Goal: Contribute content

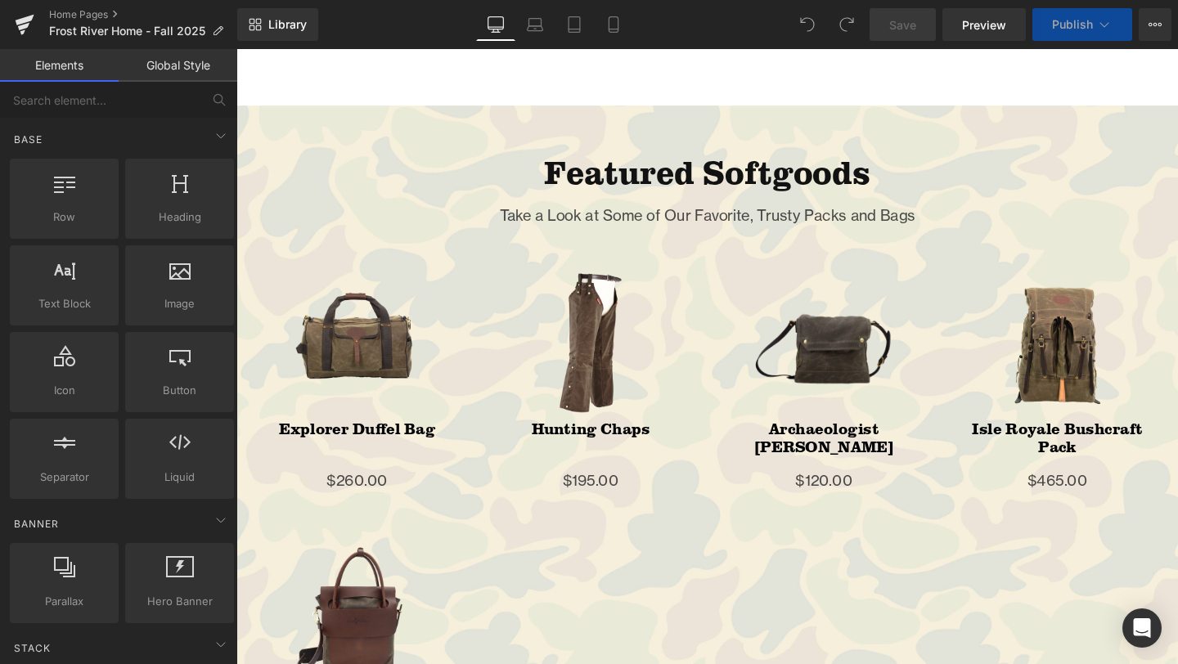
scroll to position [1380, 0]
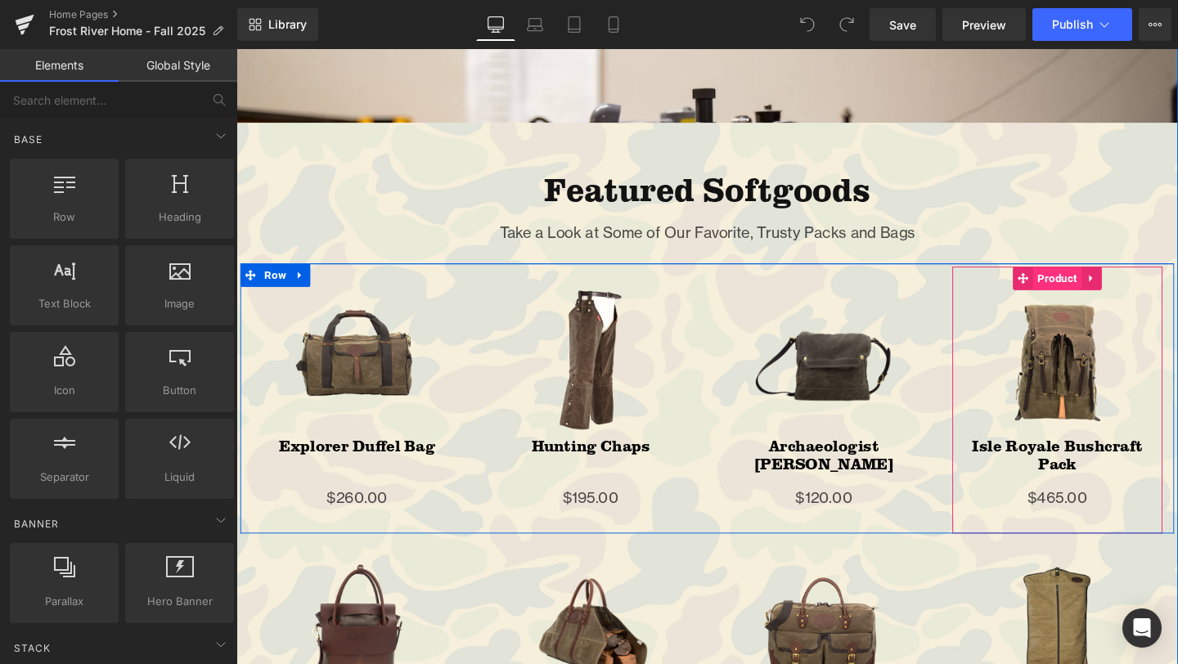
click at [1093, 284] on span "Product" at bounding box center [1099, 290] width 51 height 25
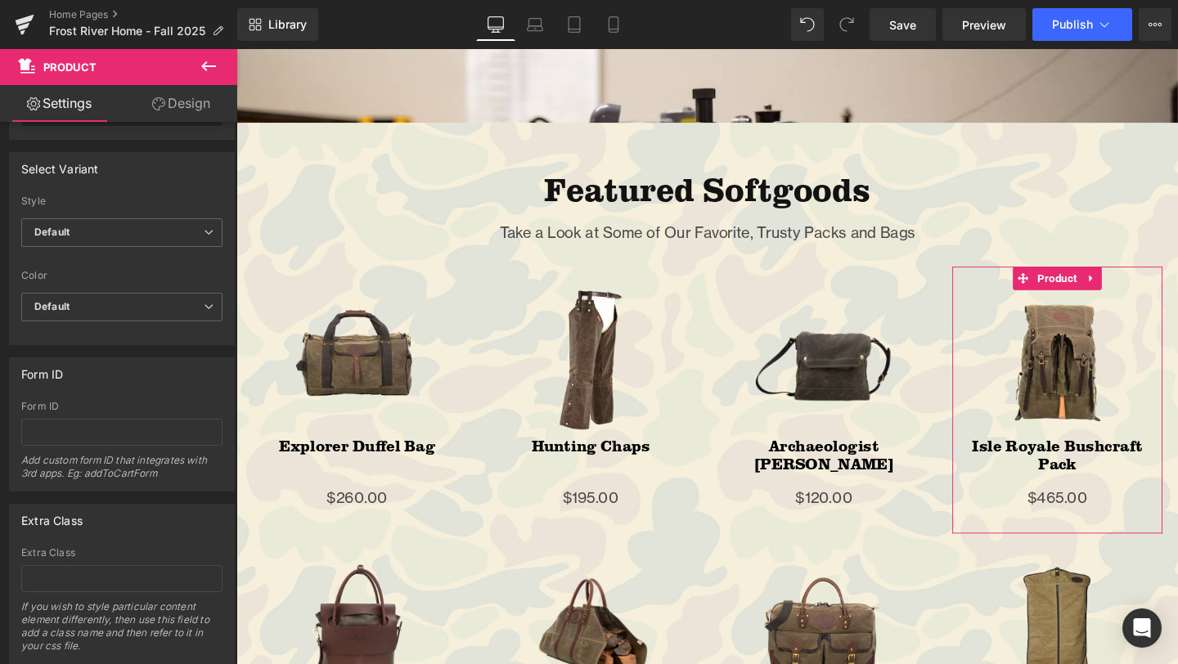
scroll to position [173, 0]
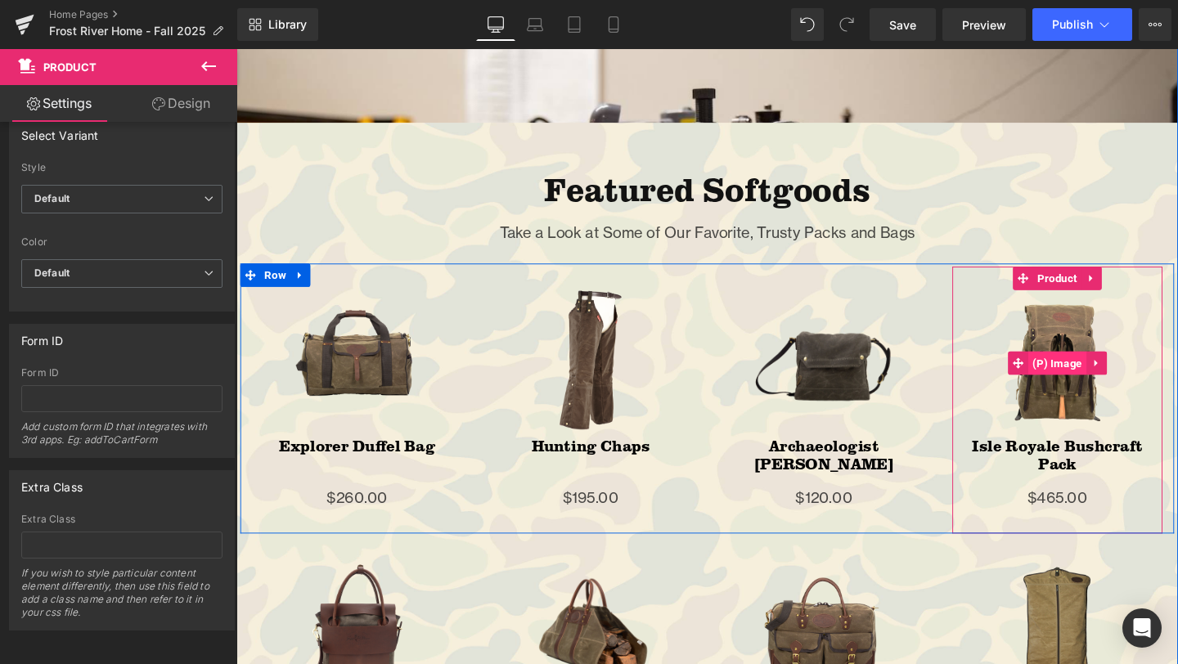
click at [1100, 376] on span "(P) Image" at bounding box center [1099, 379] width 61 height 25
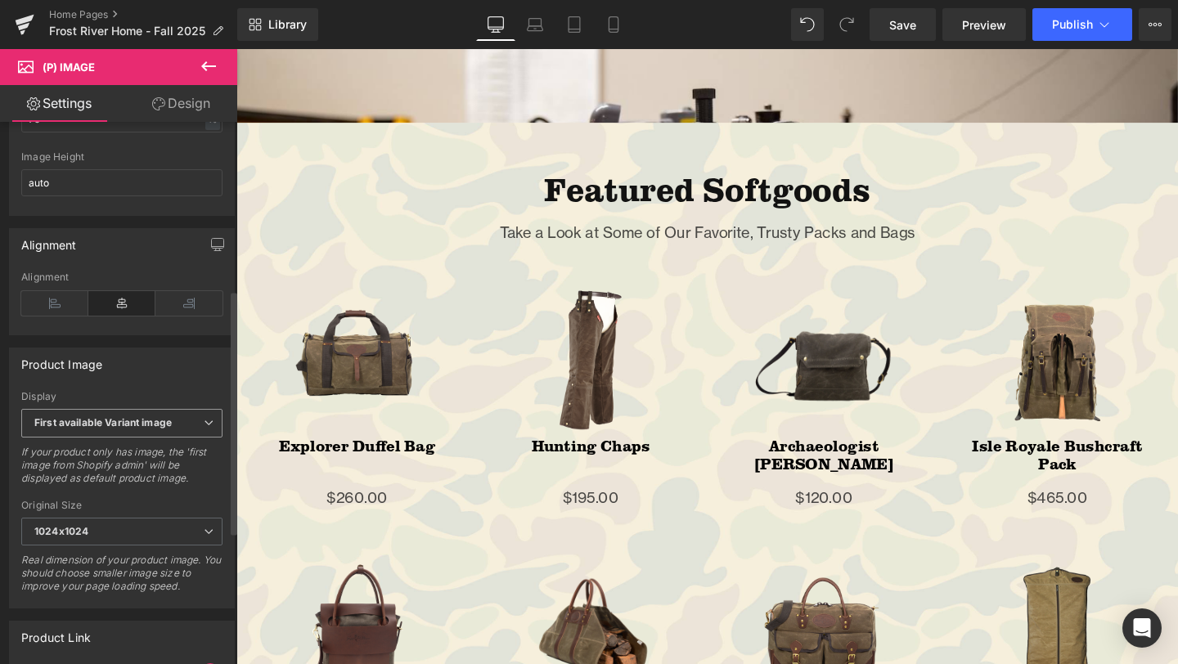
scroll to position [373, 0]
click at [204, 425] on icon at bounding box center [209, 421] width 10 height 10
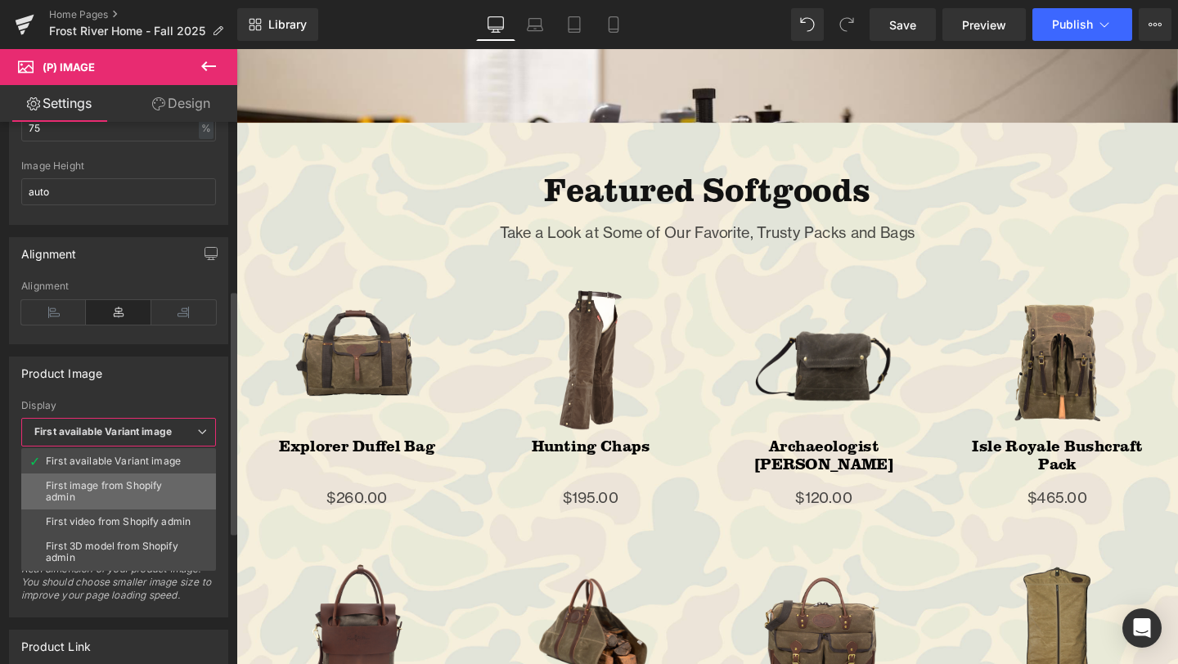
click at [139, 488] on div "First image from Shopify admin" at bounding box center [119, 491] width 146 height 23
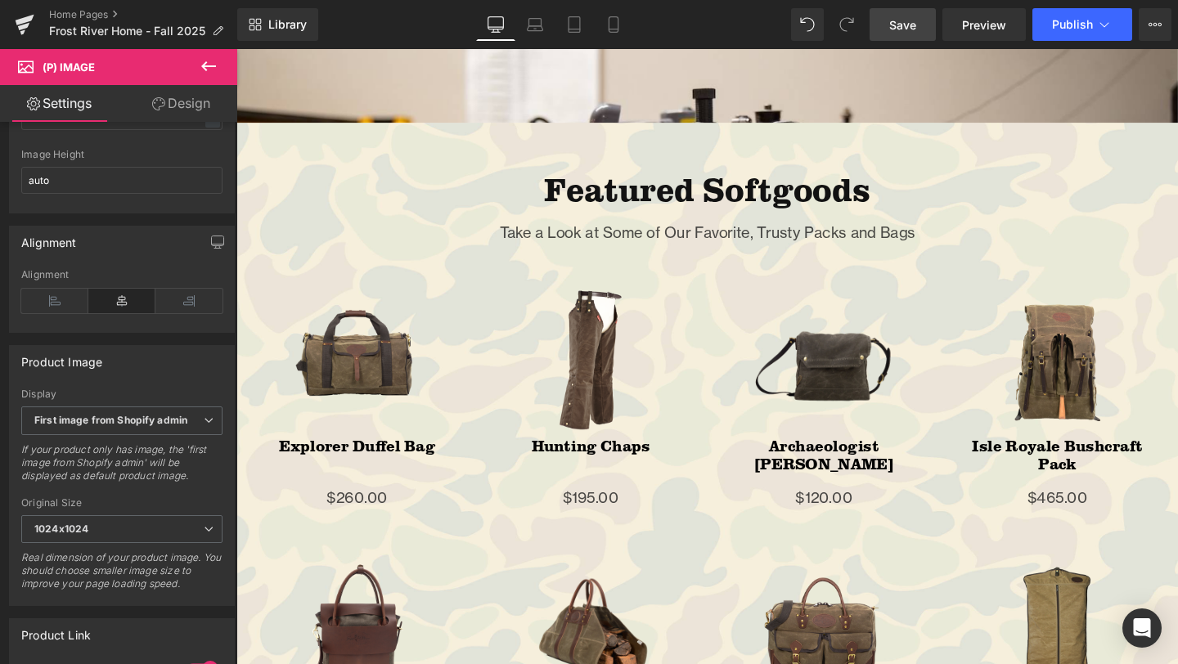
click at [898, 29] on span "Save" at bounding box center [902, 24] width 27 height 17
click at [1072, 25] on span "Publish" at bounding box center [1072, 24] width 41 height 13
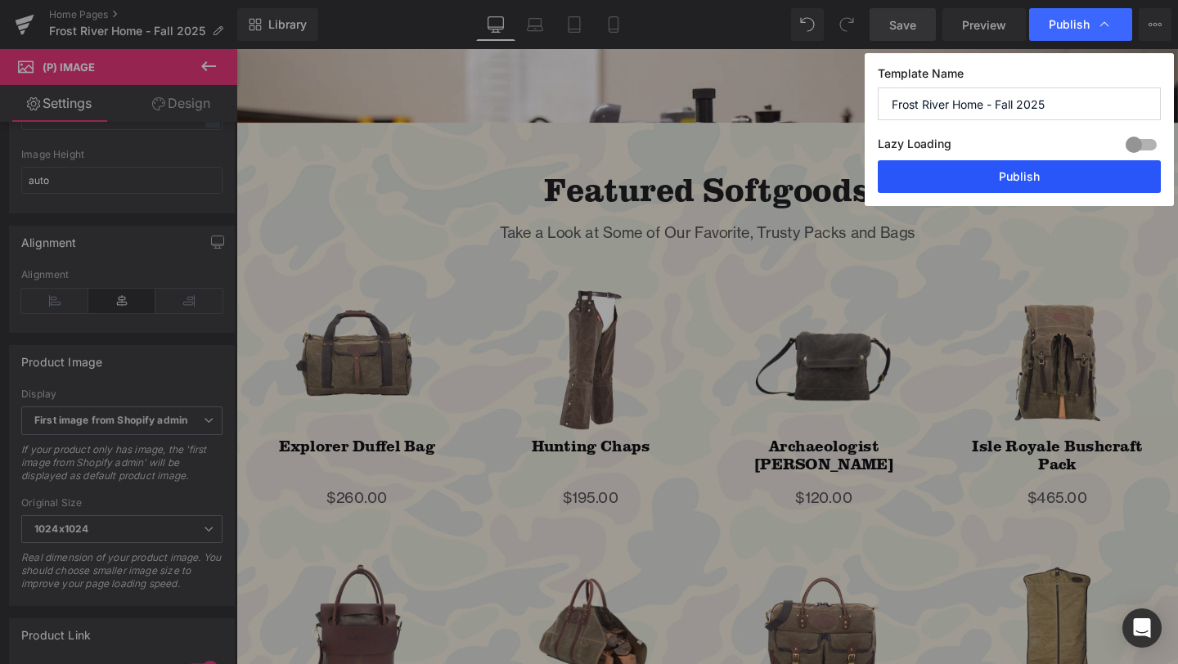
click at [1071, 175] on button "Publish" at bounding box center [1019, 176] width 283 height 33
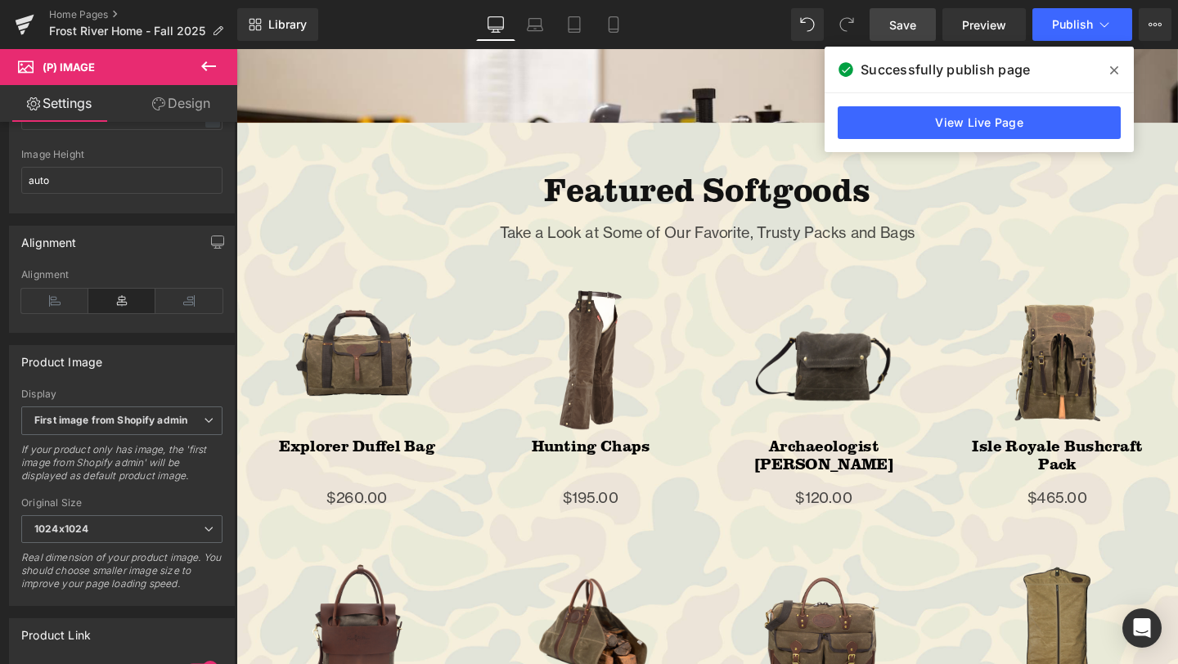
click at [672, 20] on div "Library Desktop Desktop Laptop Tablet Mobile Save Preview Publish Scheduled Vie…" at bounding box center [707, 24] width 941 height 33
drag, startPoint x: 1114, startPoint y: 72, endPoint x: 923, endPoint y: 25, distance: 197.2
click at [1114, 72] on icon at bounding box center [1114, 70] width 8 height 13
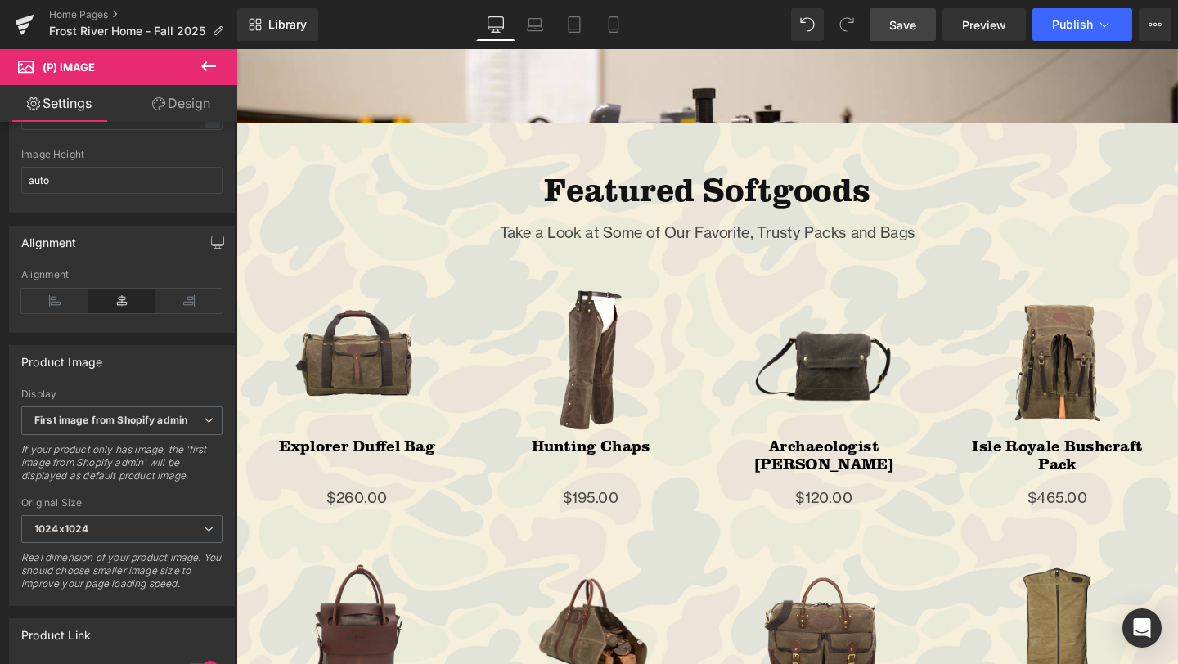
click at [691, 20] on div "Library Desktop Desktop Laptop Tablet Mobile Save Preview Publish Scheduled Vie…" at bounding box center [707, 24] width 941 height 33
click at [88, 11] on link "Home Pages" at bounding box center [143, 14] width 188 height 13
